Goal: Transaction & Acquisition: Purchase product/service

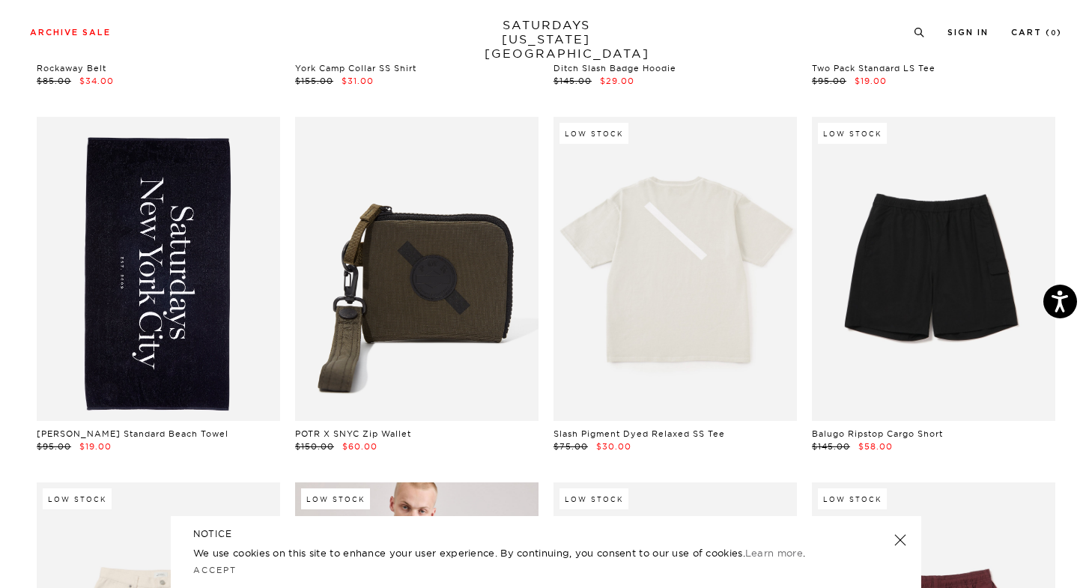
scroll to position [1499, 0]
click at [131, 274] on link at bounding box center [158, 270] width 243 height 304
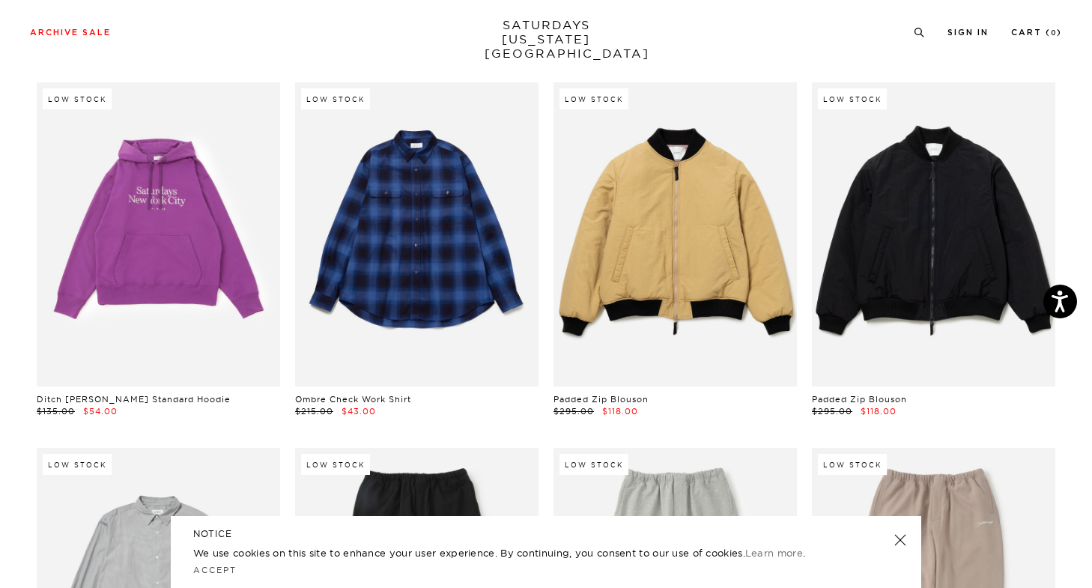
scroll to position [24275, 0]
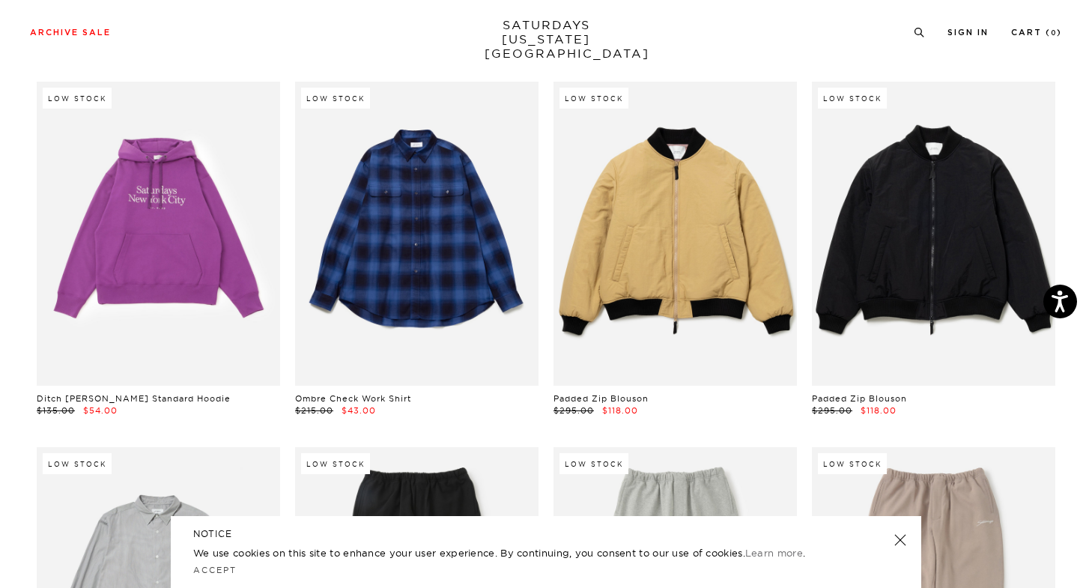
click at [555, 33] on link "SATURDAYS NEW YORK CITY" at bounding box center [546, 39] width 124 height 43
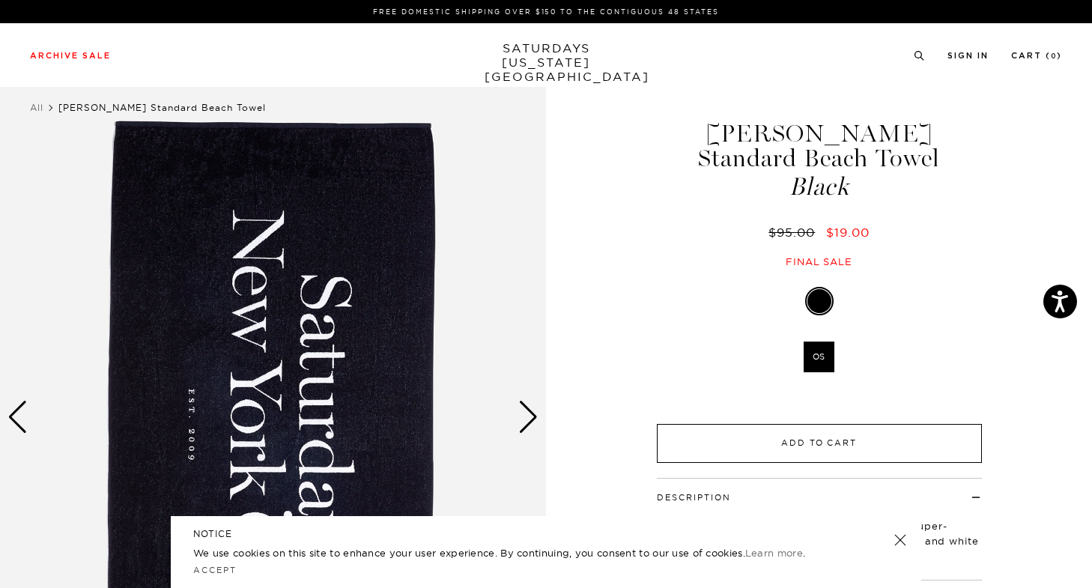
click at [791, 424] on button "Add to Cart" at bounding box center [819, 443] width 325 height 39
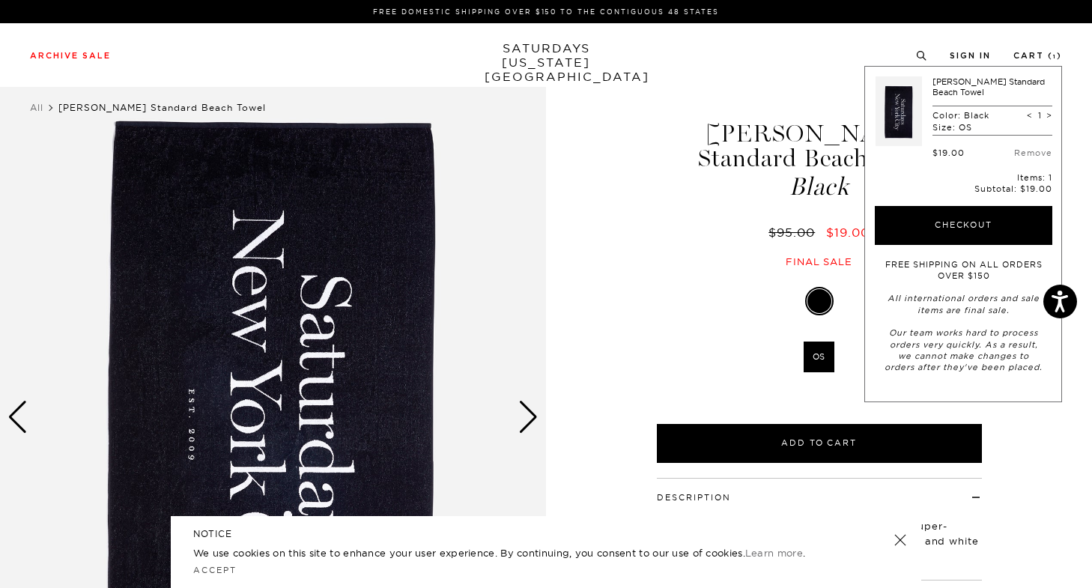
click at [913, 59] on div "Archive Sale Men's Tees Shirts Shorts Swim Knitwear Pants Sweats" at bounding box center [546, 54] width 1032 height 13
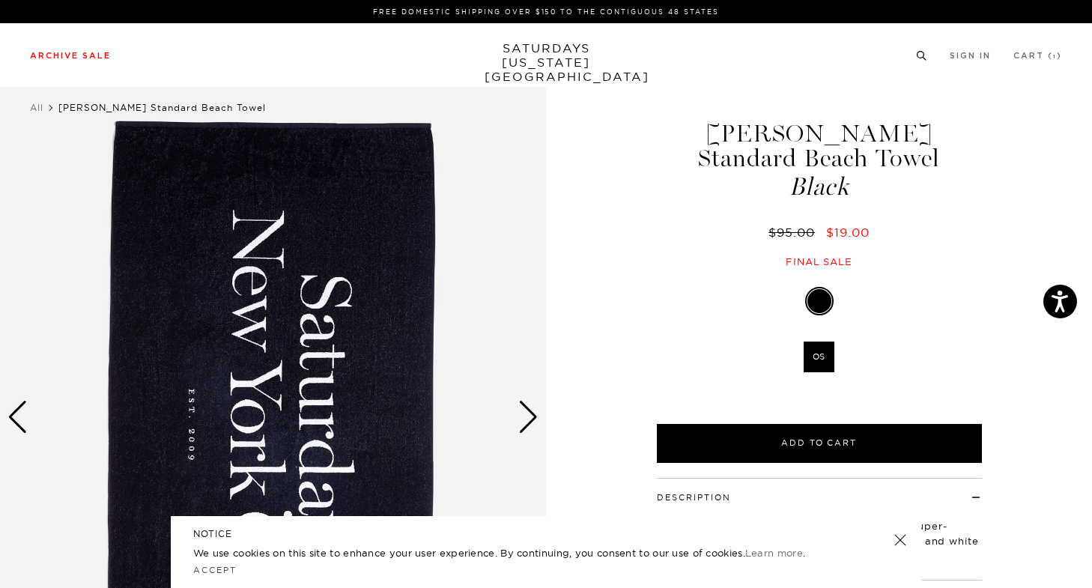
click at [916, 58] on icon at bounding box center [921, 56] width 11 height 10
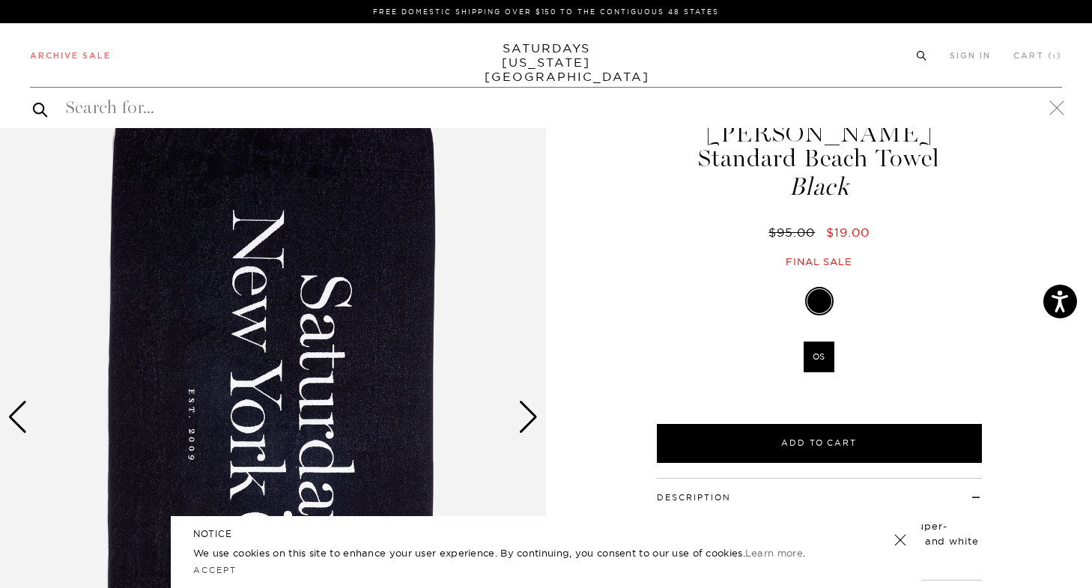
click at [921, 55] on icon at bounding box center [921, 56] width 11 height 10
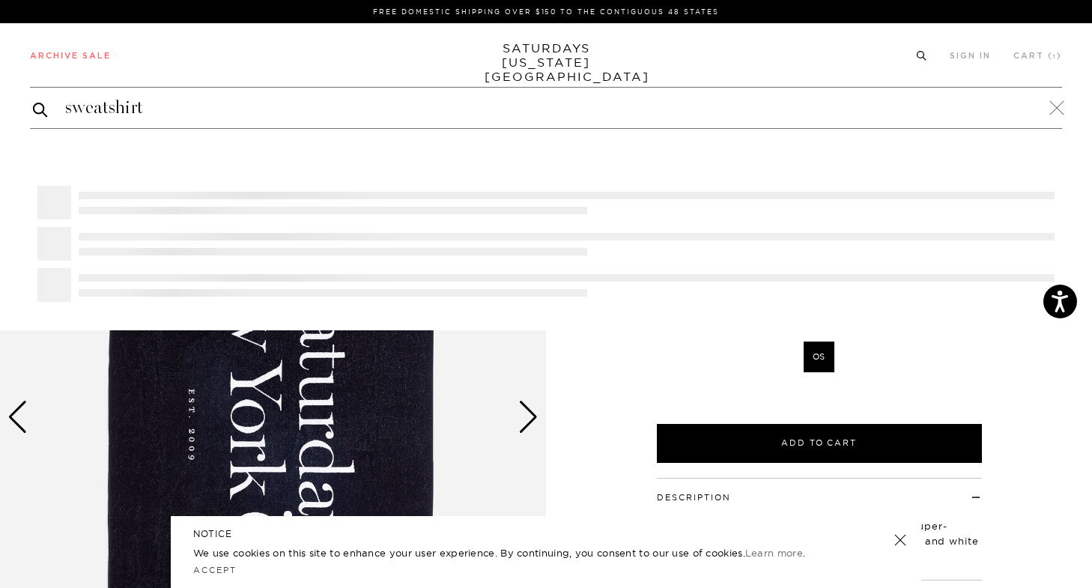
type input "sweatshirt"
click at [33, 100] on button "submit" at bounding box center [40, 109] width 15 height 18
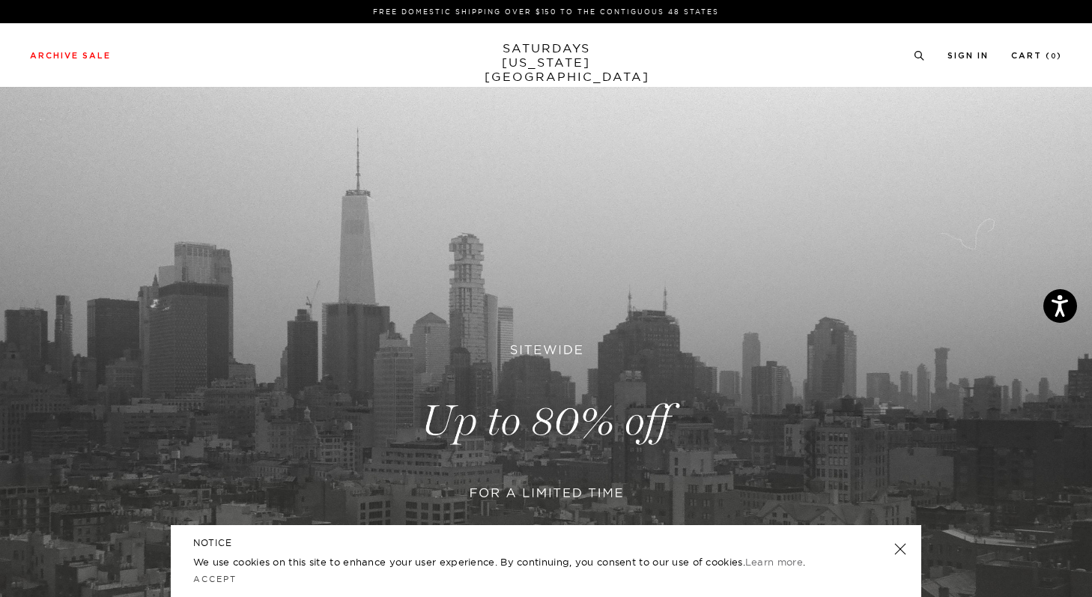
click at [547, 52] on link "SATURDAYS [US_STATE][GEOGRAPHIC_DATA]" at bounding box center [546, 62] width 124 height 43
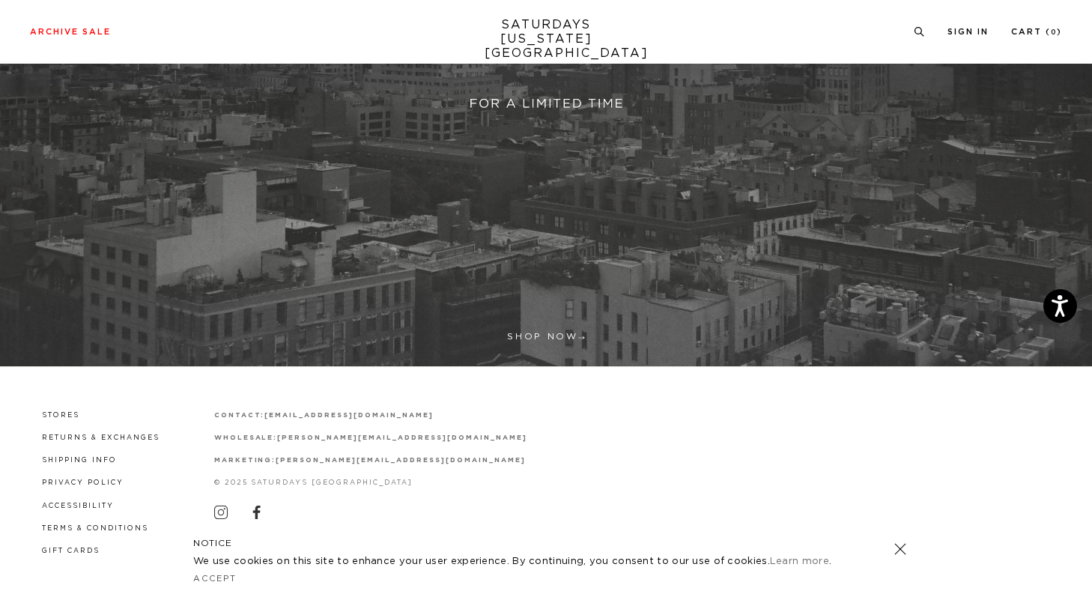
click at [507, 325] on link at bounding box center [546, 32] width 1092 height 669
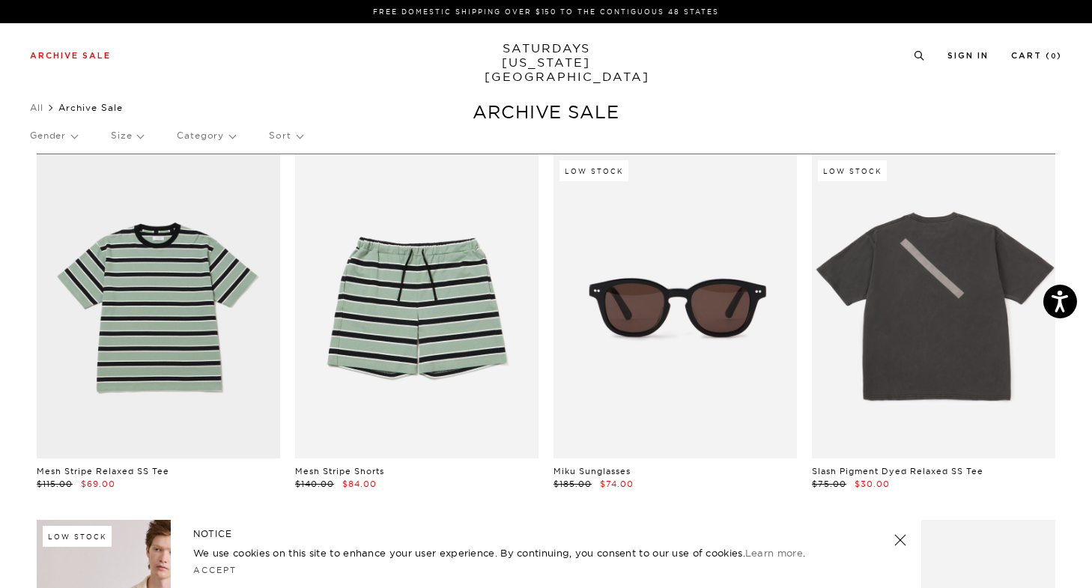
click at [246, 139] on div "Gender Size Category Sort" at bounding box center [546, 135] width 1032 height 34
click at [229, 135] on p "Category" at bounding box center [206, 135] width 58 height 34
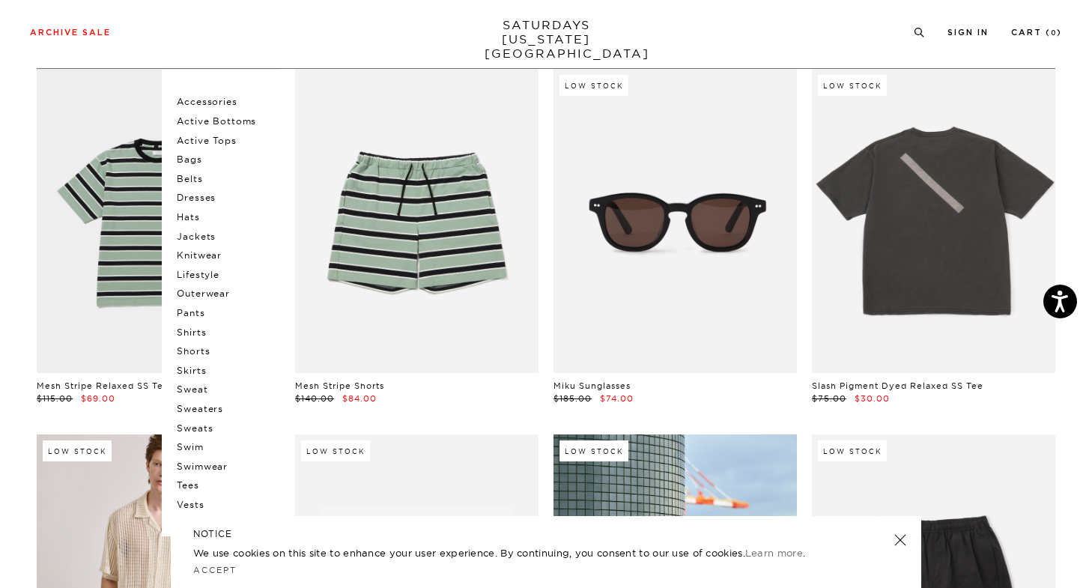
scroll to position [88, 0]
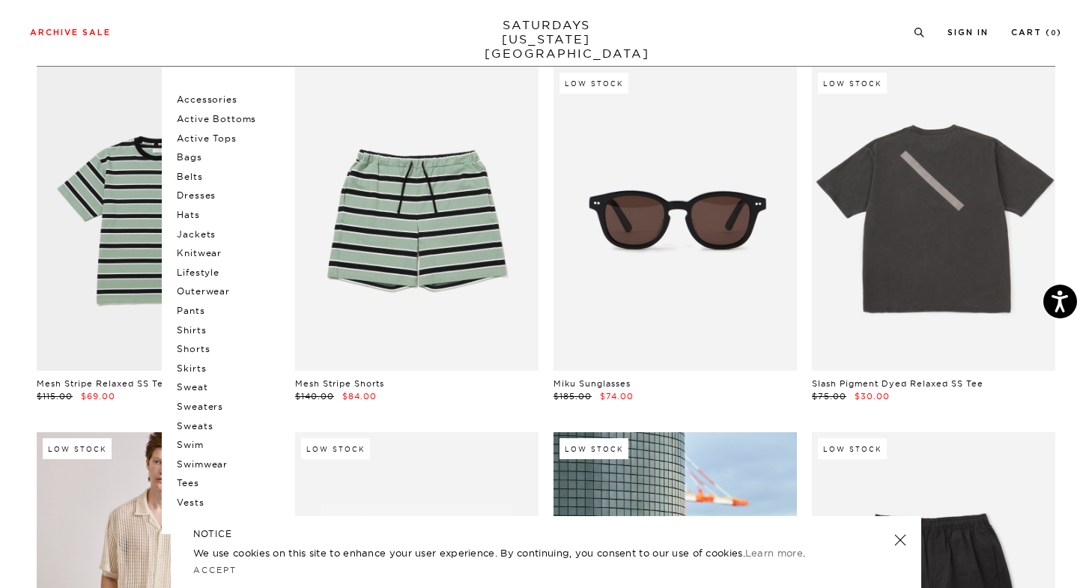
click at [195, 403] on p "Sweaters" at bounding box center [222, 406] width 90 height 19
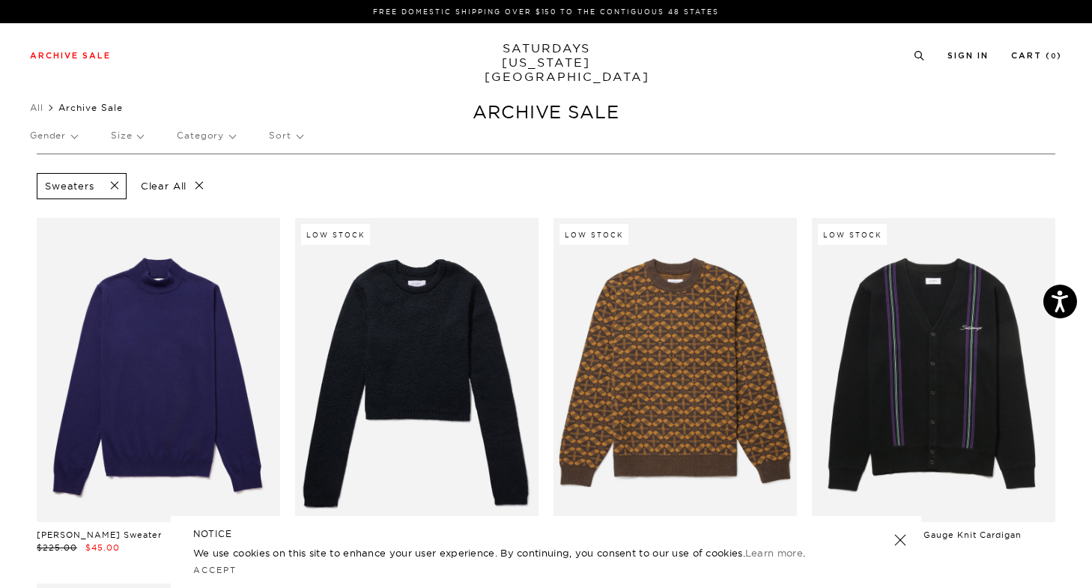
click at [220, 131] on p "Category" at bounding box center [206, 135] width 58 height 34
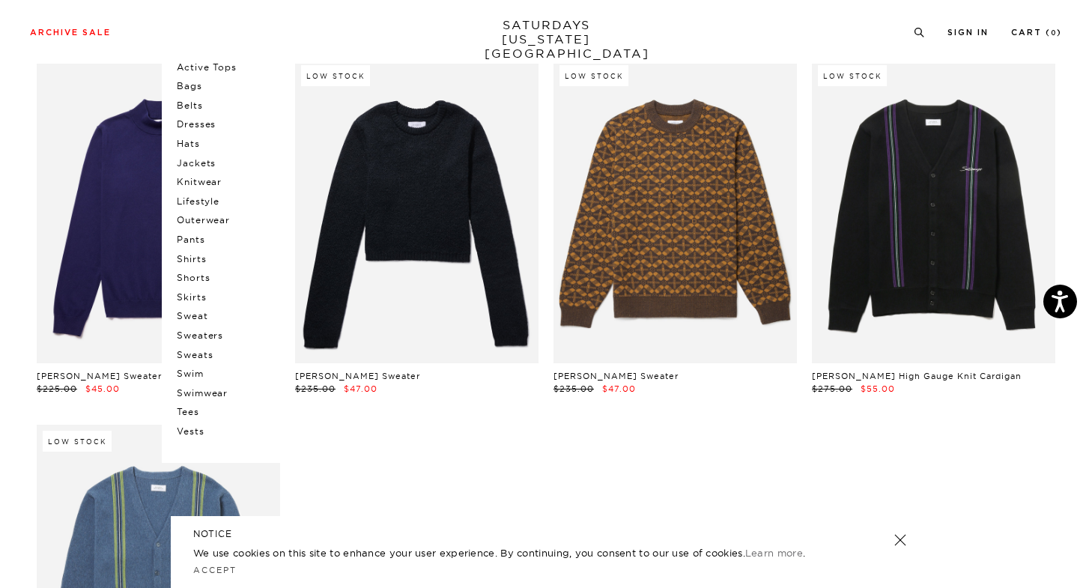
scroll to position [192, 0]
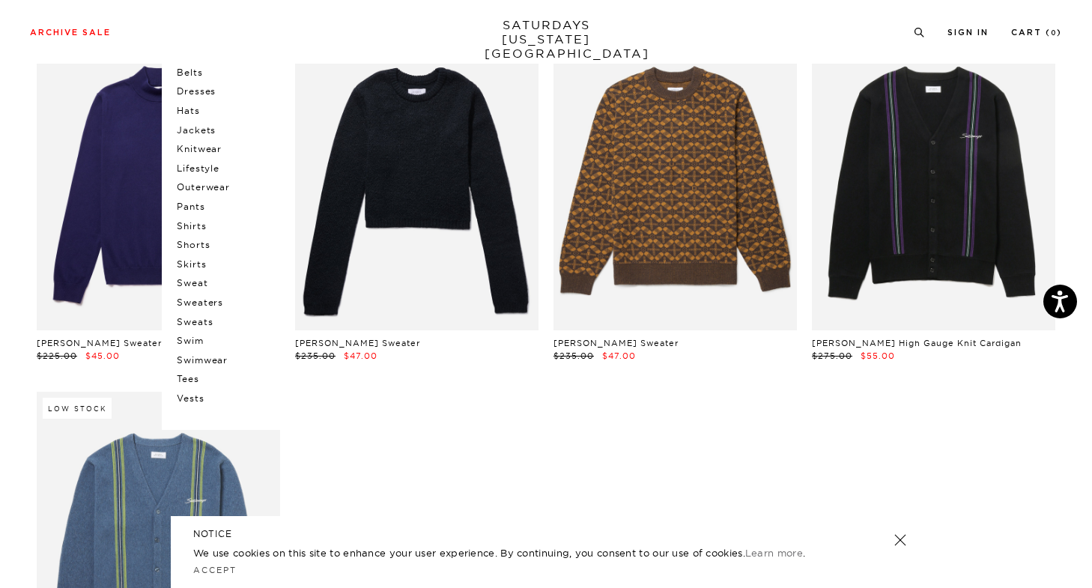
click at [188, 282] on p "Sweat" at bounding box center [222, 282] width 90 height 19
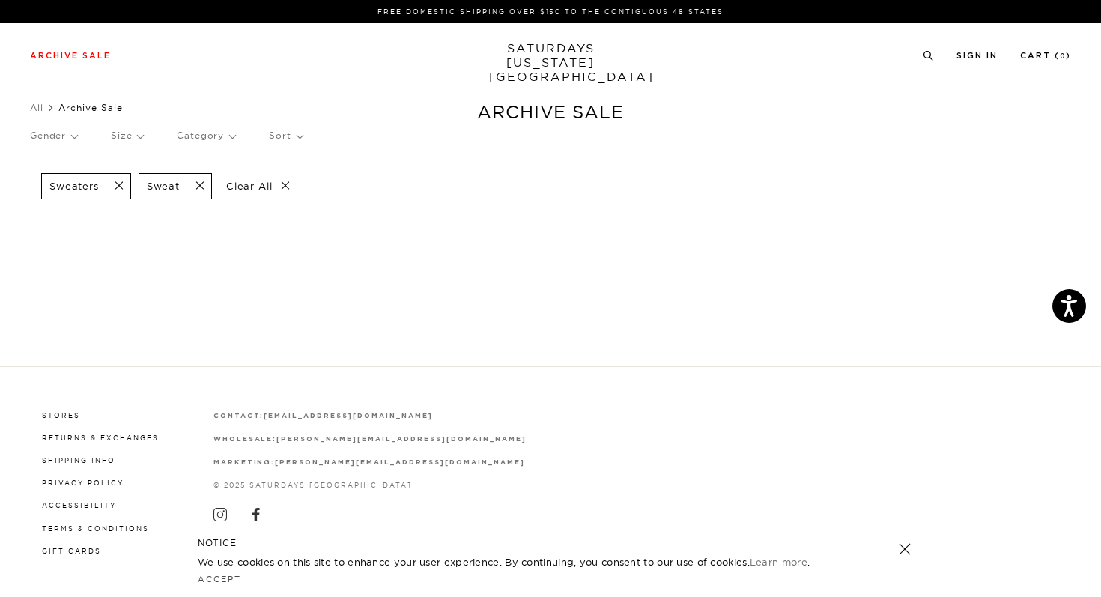
click at [123, 189] on span at bounding box center [114, 186] width 31 height 14
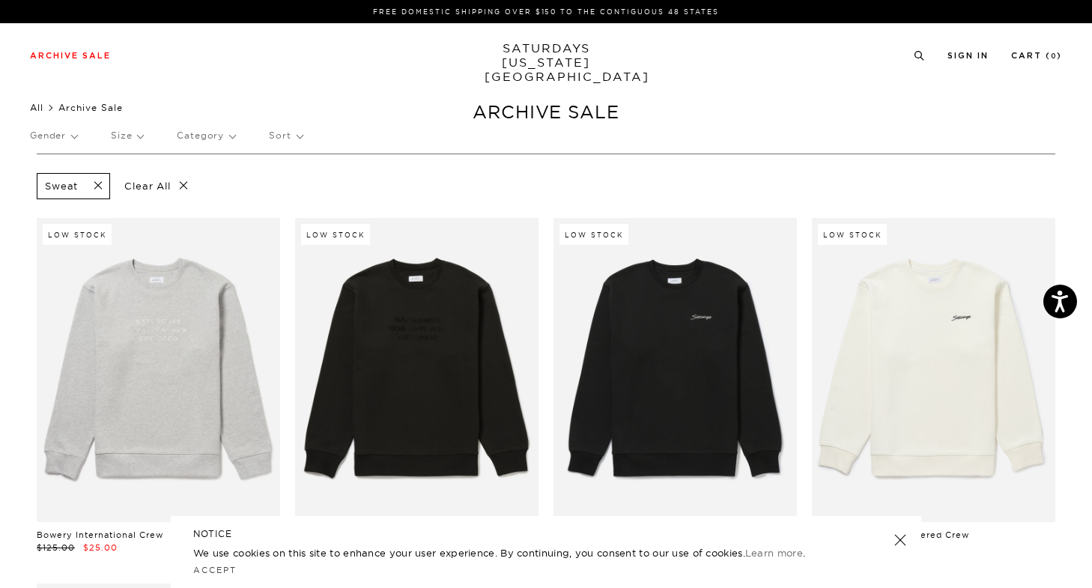
click at [40, 107] on link "All" at bounding box center [36, 107] width 13 height 11
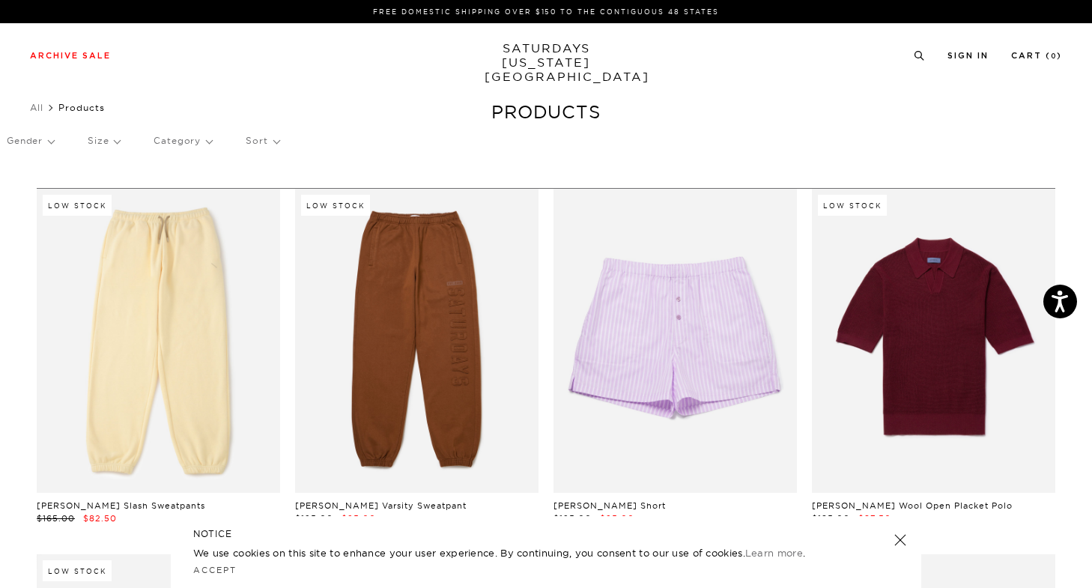
click at [183, 138] on p "Category" at bounding box center [182, 141] width 58 height 34
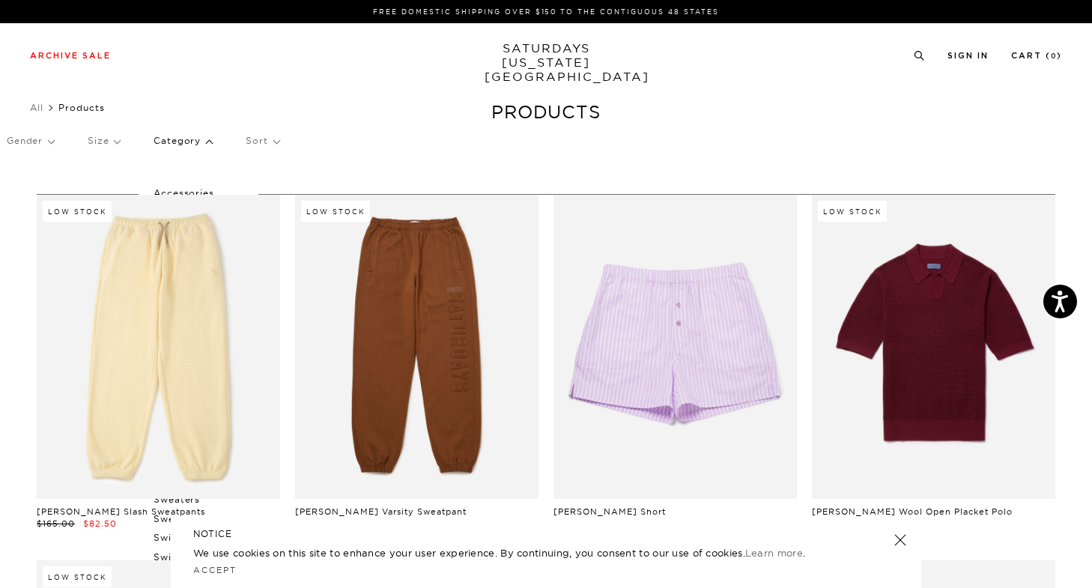
click at [261, 139] on p "Sort" at bounding box center [262, 141] width 33 height 34
click at [278, 188] on p "Newest" at bounding box center [303, 192] width 115 height 19
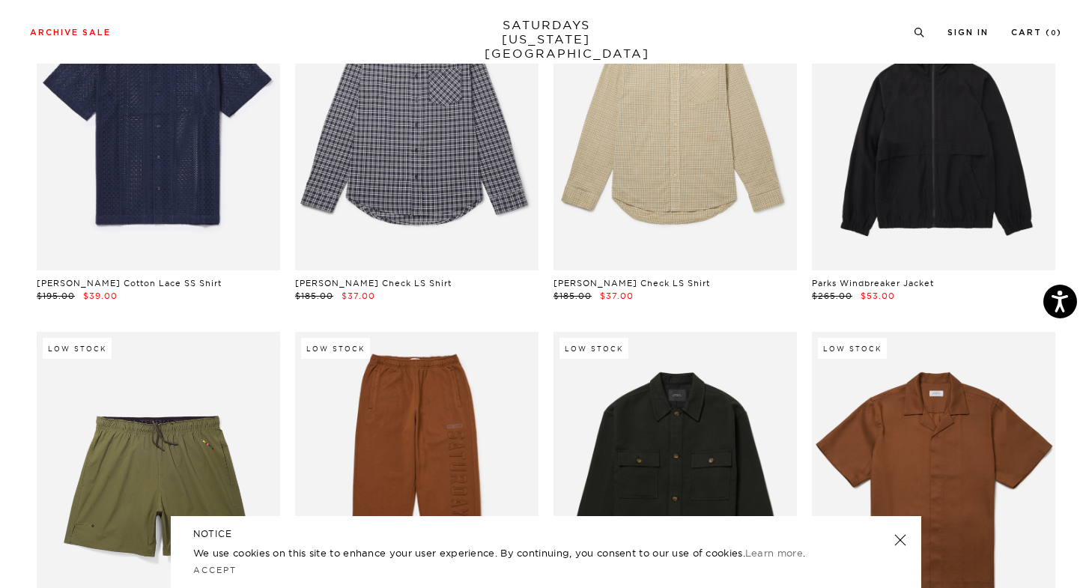
scroll to position [19004, 0]
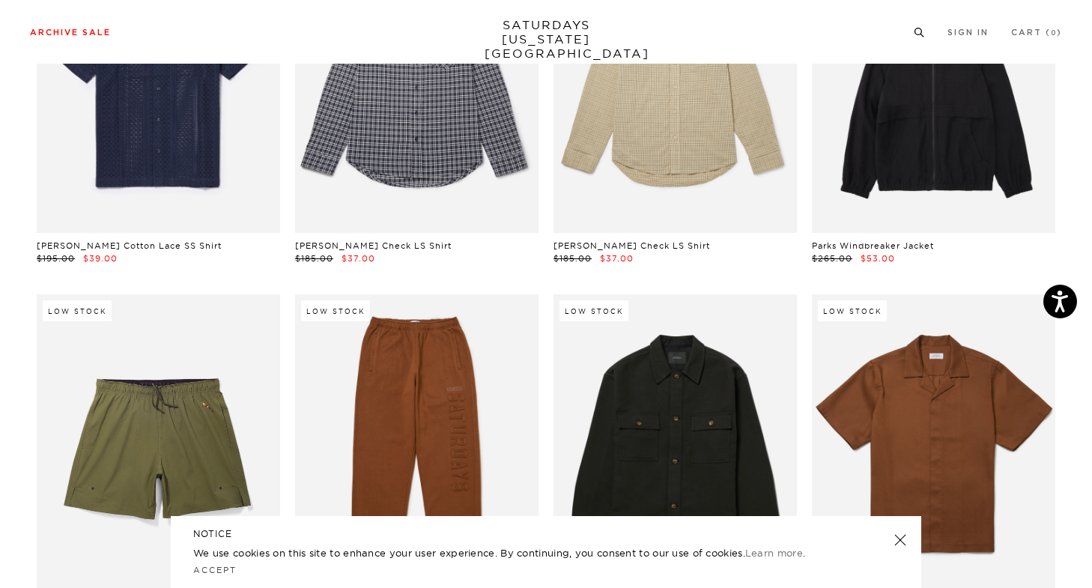
click at [916, 31] on icon at bounding box center [918, 33] width 11 height 10
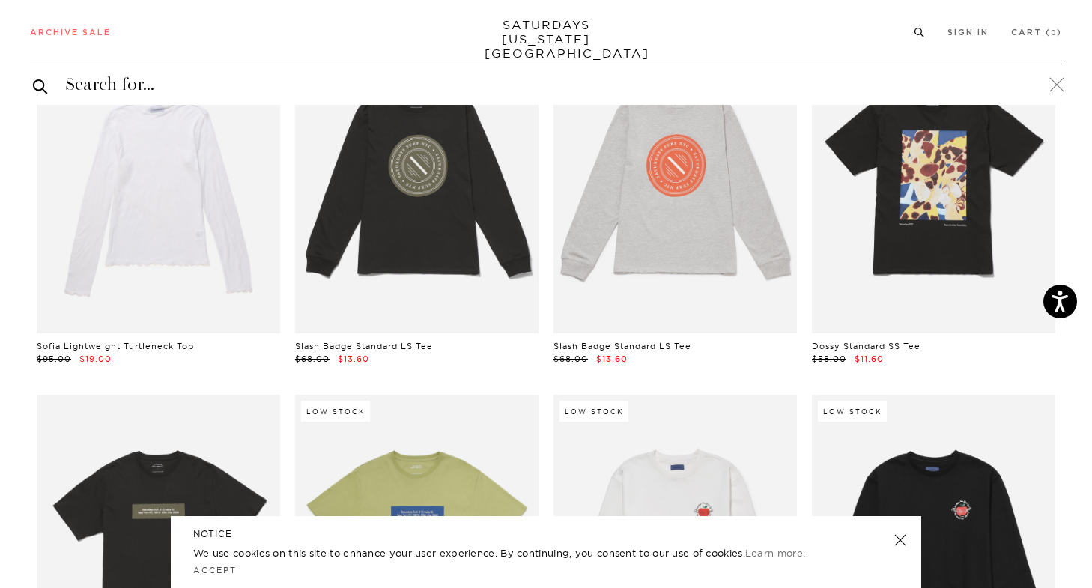
scroll to position [9006, 0]
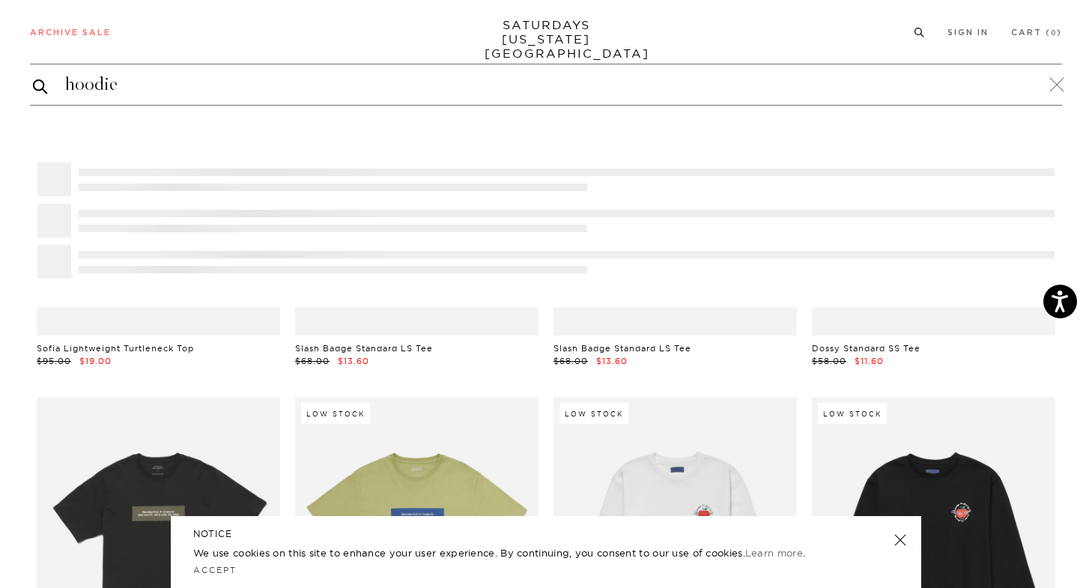
type input "hoodie"
click at [33, 77] on button "submit" at bounding box center [40, 86] width 15 height 18
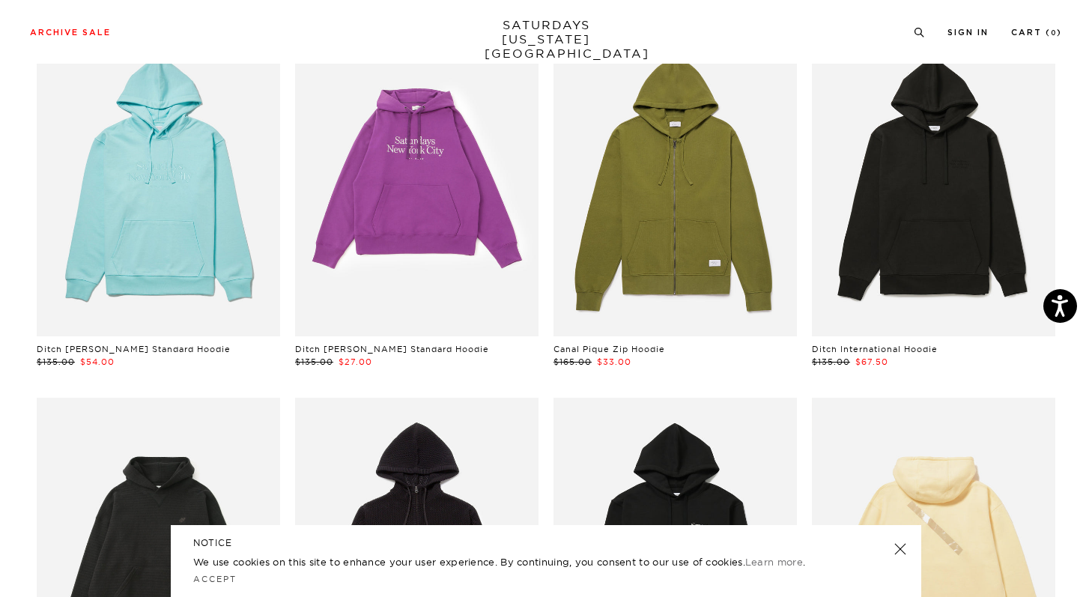
scroll to position [1339, 0]
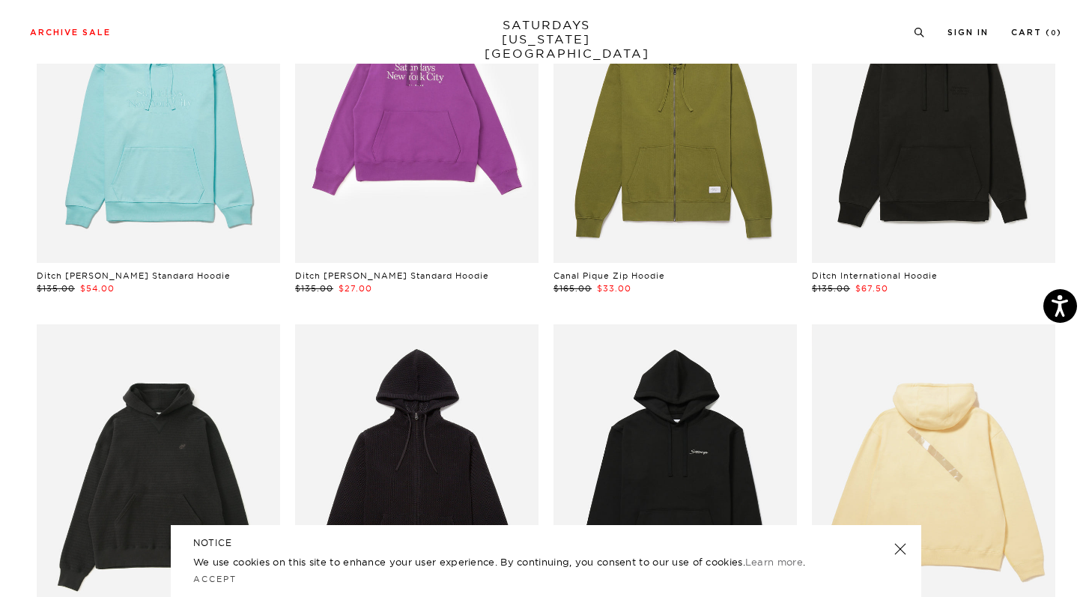
click at [359, 186] on link at bounding box center [416, 111] width 243 height 304
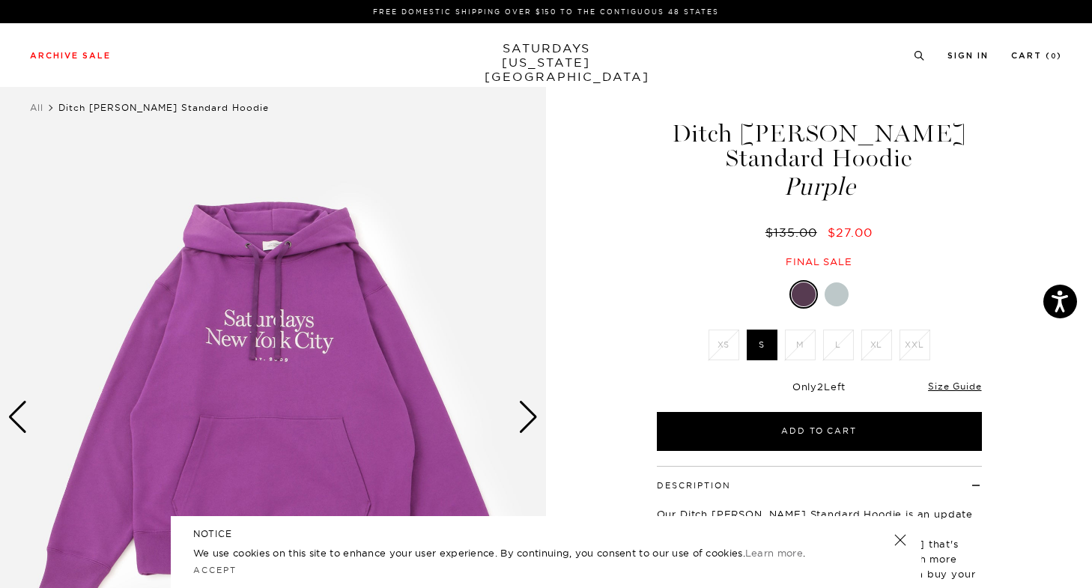
click at [830, 282] on div at bounding box center [836, 294] width 24 height 24
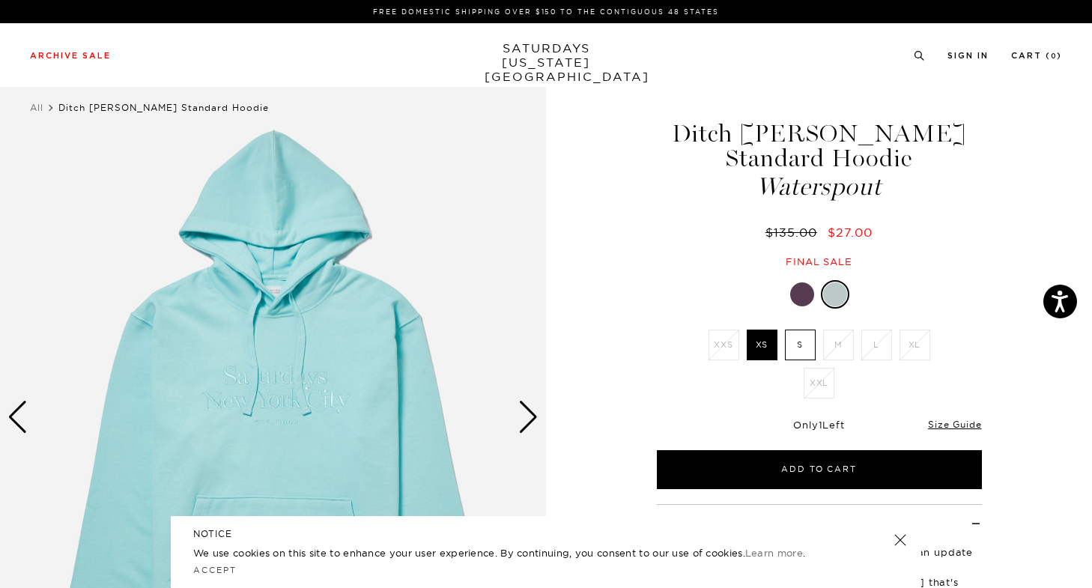
click at [781, 340] on ul "XXS XS S M L XL XXL" at bounding box center [819, 367] width 232 height 76
click at [809, 329] on label "S" at bounding box center [800, 344] width 31 height 31
click at [0, 0] on input "S" at bounding box center [0, 0] width 0 height 0
click at [807, 282] on div at bounding box center [802, 294] width 24 height 24
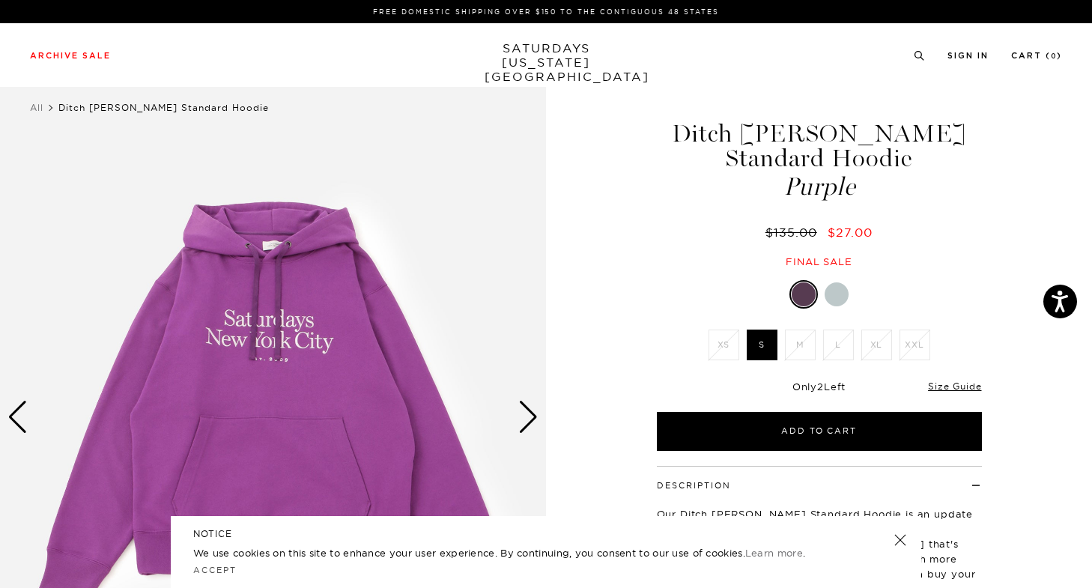
click at [724, 135] on h1 "Ditch Miller Standard Hoodie Purple" at bounding box center [818, 160] width 329 height 78
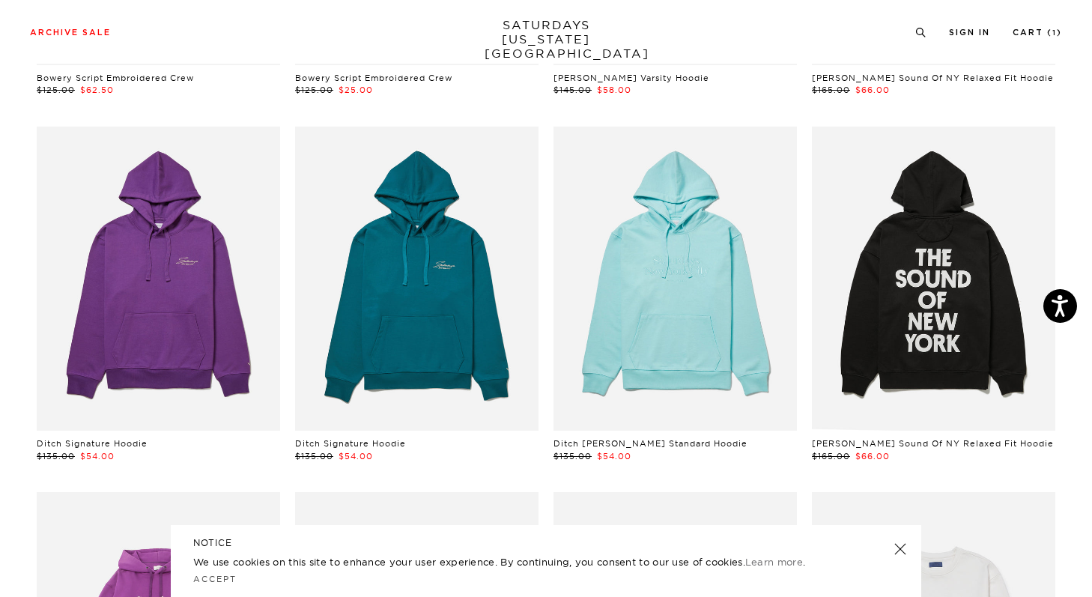
scroll to position [891, 0]
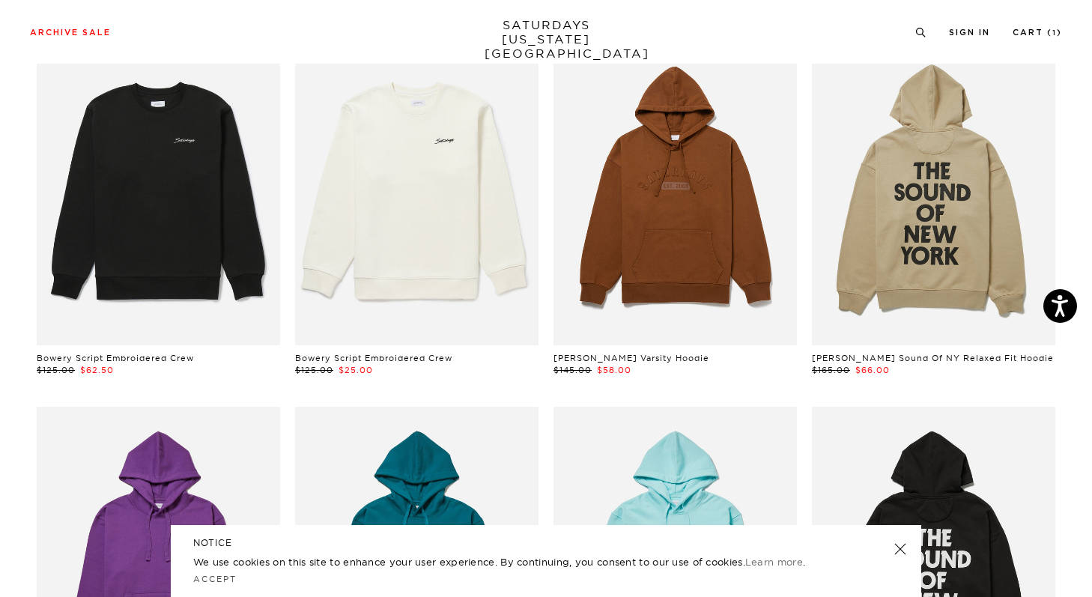
click at [922, 425] on link at bounding box center [933, 559] width 243 height 304
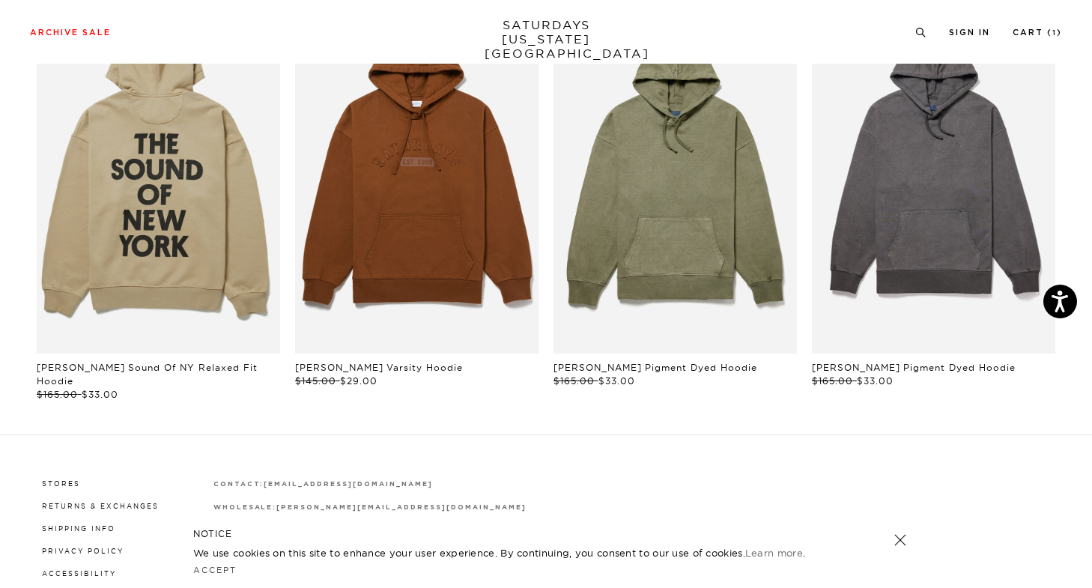
scroll to position [919, 0]
